Goal: Book appointment/travel/reservation

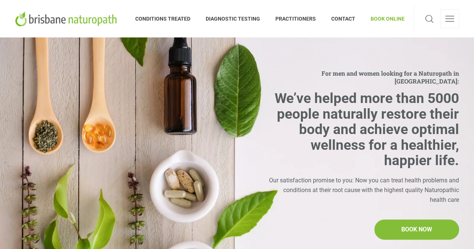
click at [391, 17] on span "BOOK ONLINE" at bounding box center [384, 19] width 42 height 12
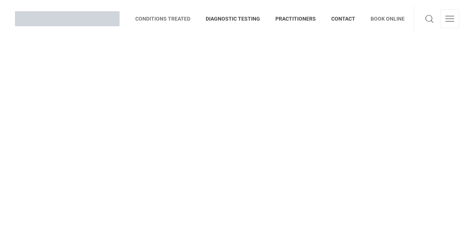
click at [191, 18] on span "CONDITIONS TREATED" at bounding box center [166, 19] width 63 height 12
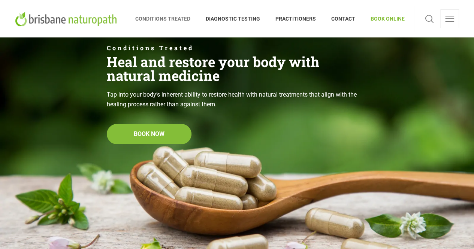
click at [395, 15] on span "BOOK ONLINE" at bounding box center [384, 19] width 42 height 12
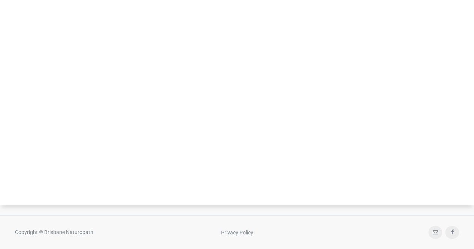
scroll to position [178, 0]
